Goal: Transaction & Acquisition: Purchase product/service

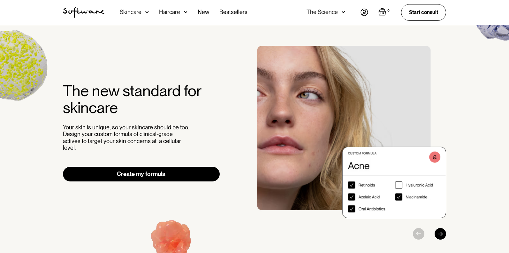
click at [139, 13] on div "Skincare" at bounding box center [131, 12] width 22 height 6
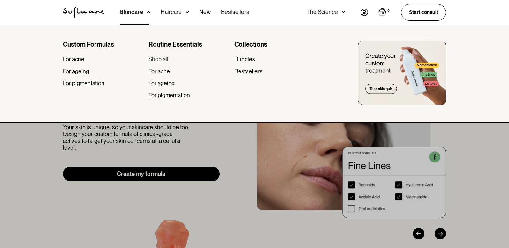
click at [165, 60] on div "Shop all" at bounding box center [159, 59] width 20 height 7
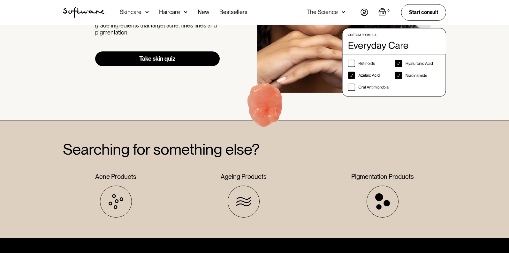
scroll to position [1150, 0]
